Goal: Information Seeking & Learning: Learn about a topic

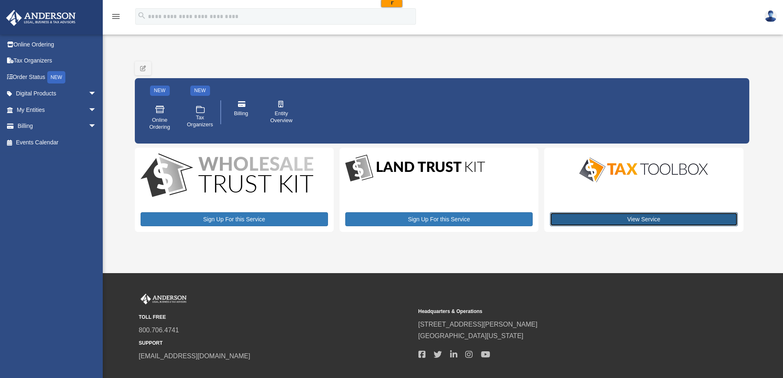
click at [667, 222] on link "View Service" at bounding box center [643, 219] width 187 height 14
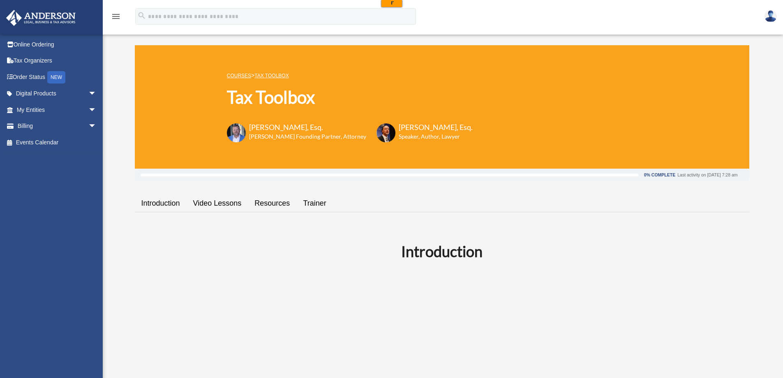
click at [312, 199] on link "Trainer" at bounding box center [314, 203] width 36 height 23
